Goal: Task Accomplishment & Management: Use online tool/utility

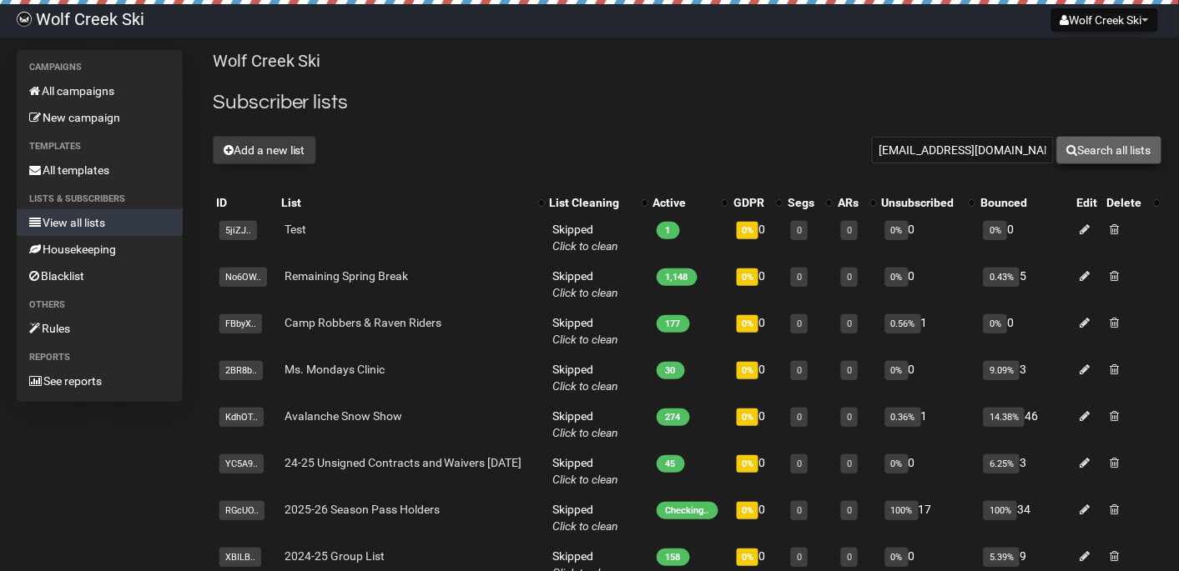
type input "elgecko@comcast.net"
click at [1114, 148] on button "Search all lists" at bounding box center [1109, 150] width 106 height 28
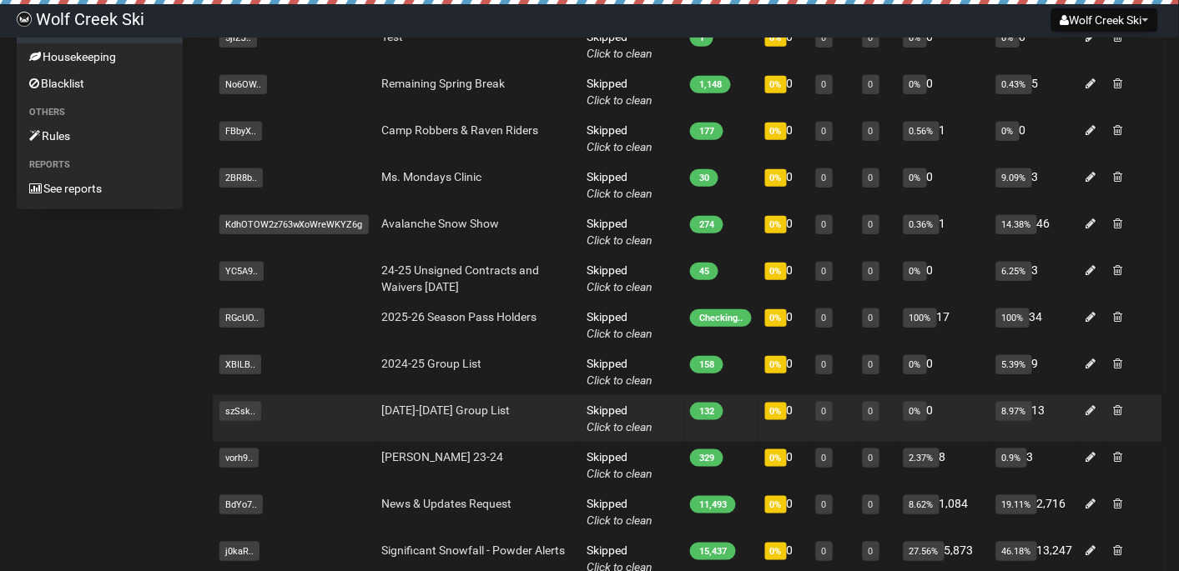
scroll to position [182, 0]
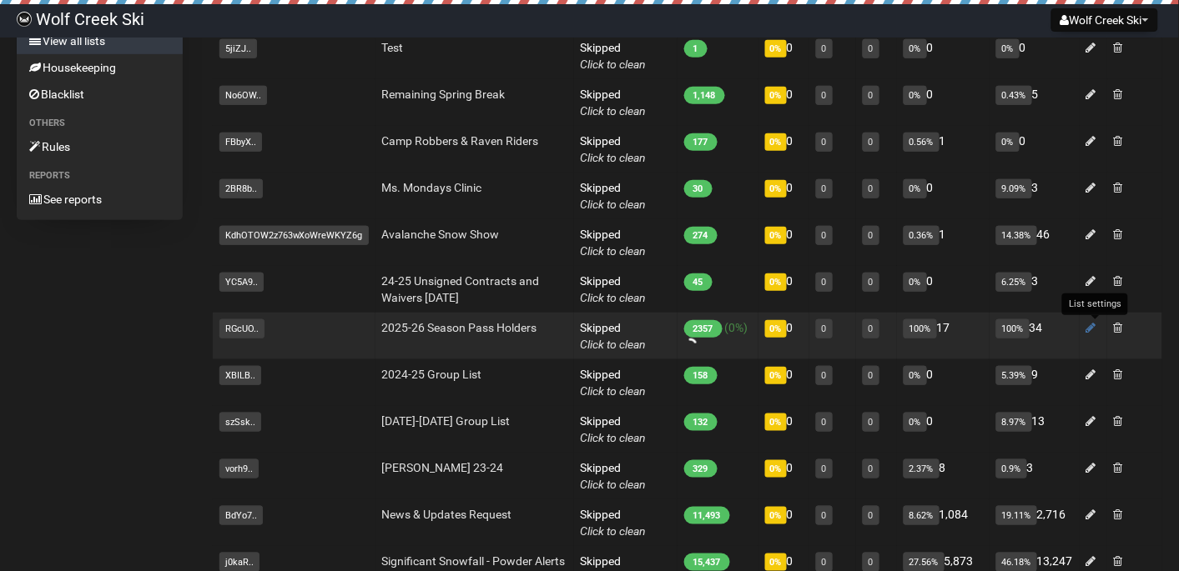
click at [1093, 328] on icon at bounding box center [1091, 328] width 10 height 12
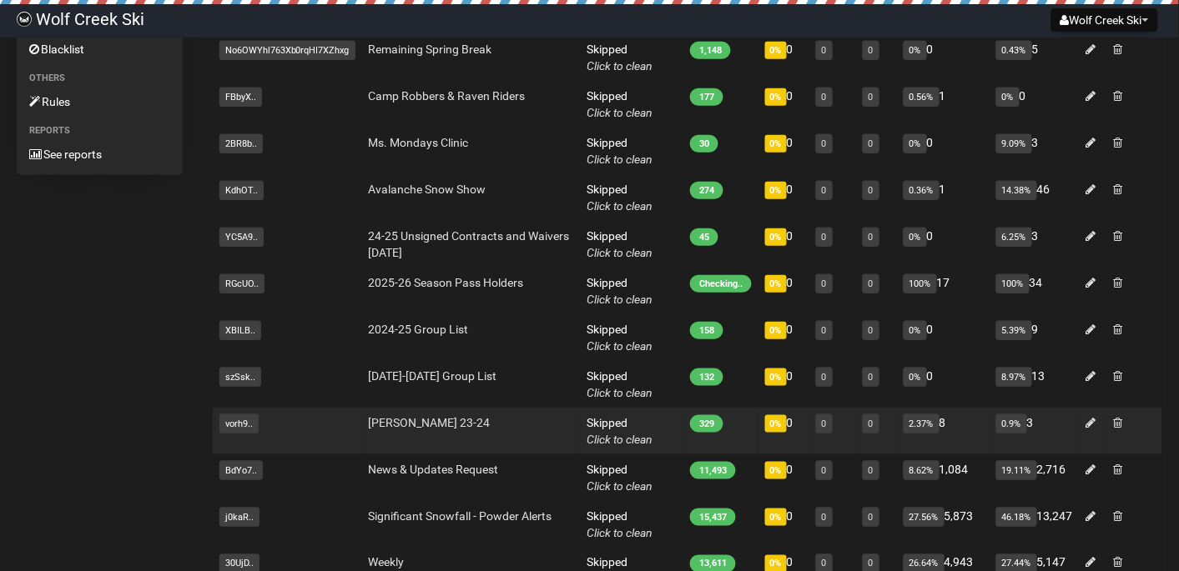
scroll to position [209, 0]
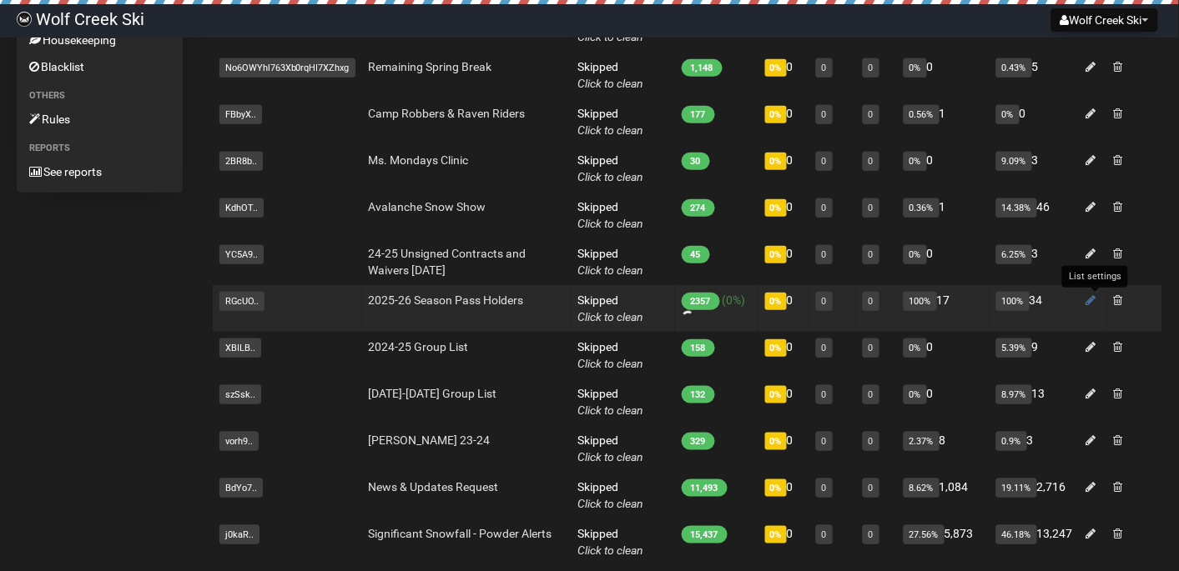
click at [1094, 301] on icon at bounding box center [1091, 300] width 10 height 12
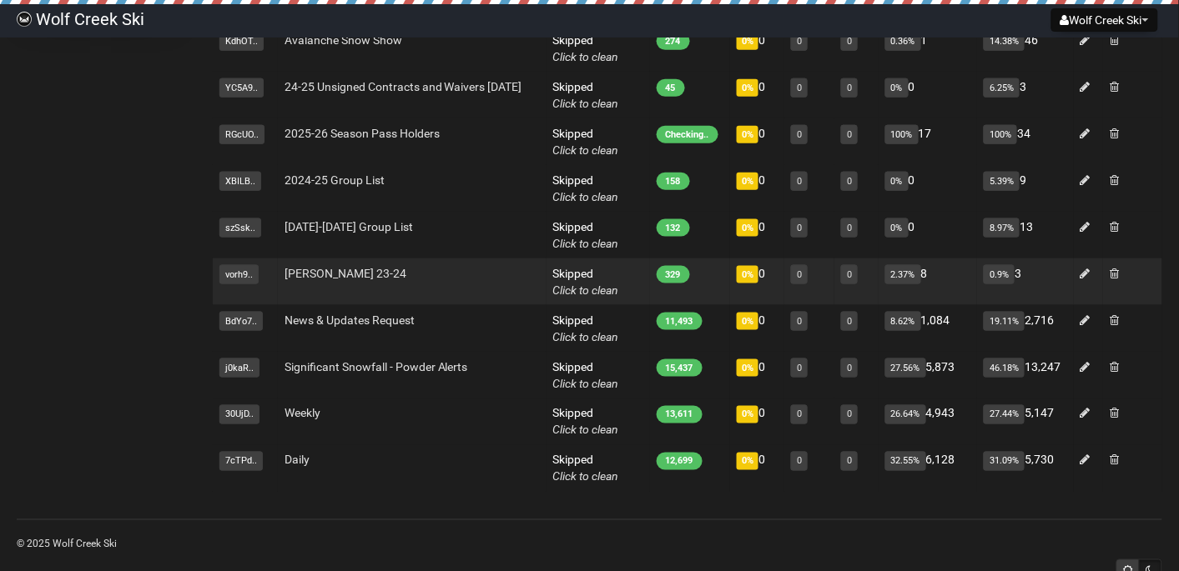
scroll to position [377, 0]
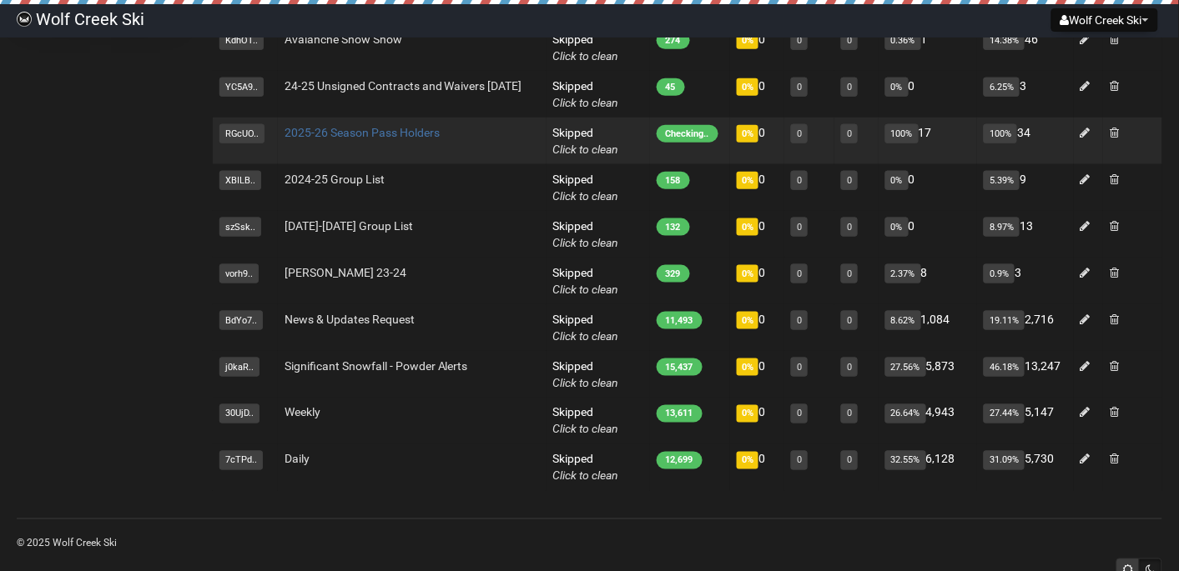
click at [349, 133] on link "2025-26 Season Pass Holders" at bounding box center [361, 132] width 155 height 13
